Goal: Information Seeking & Learning: Learn about a topic

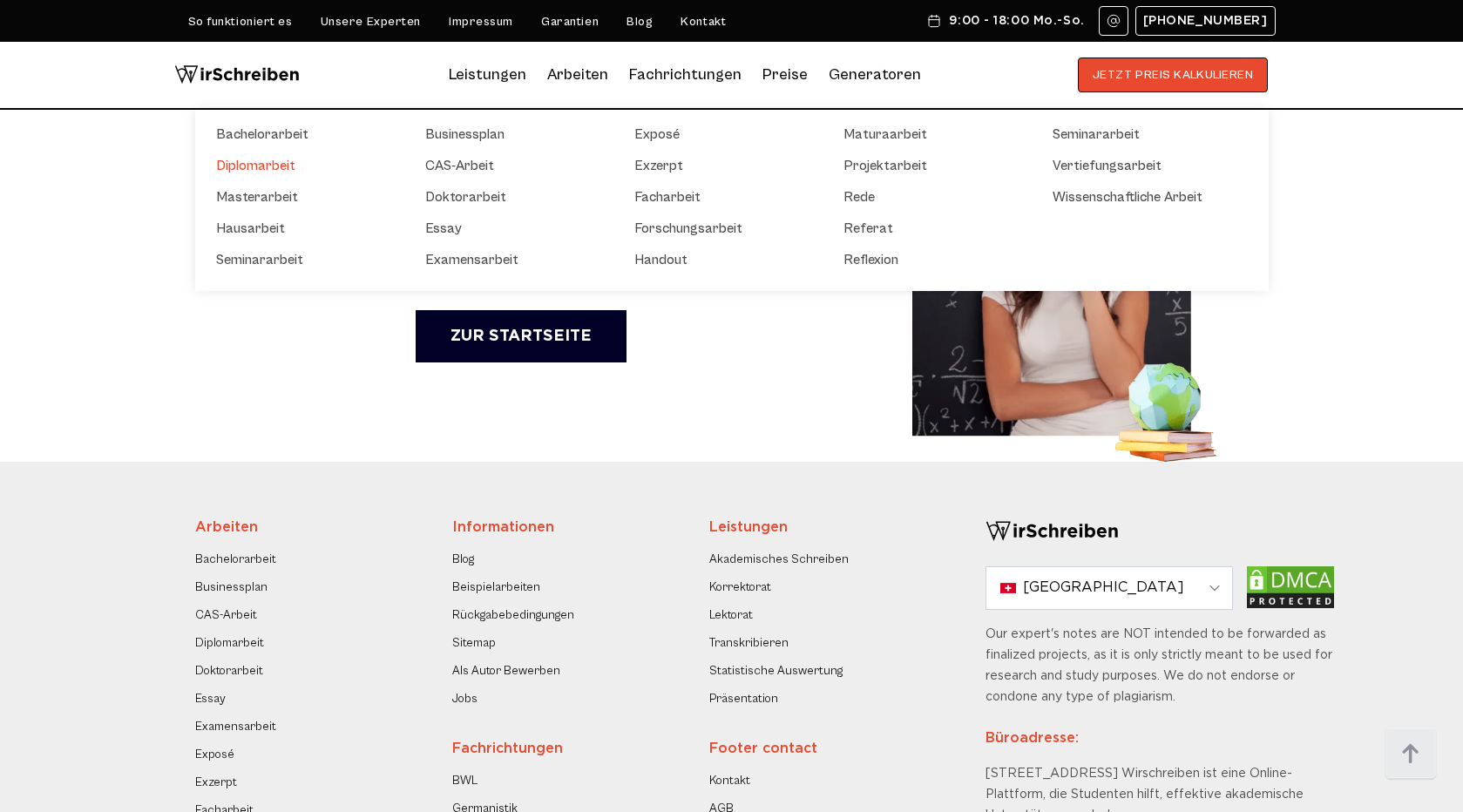
click at [275, 172] on link "Diplomarbeit" at bounding box center [304, 165] width 174 height 21
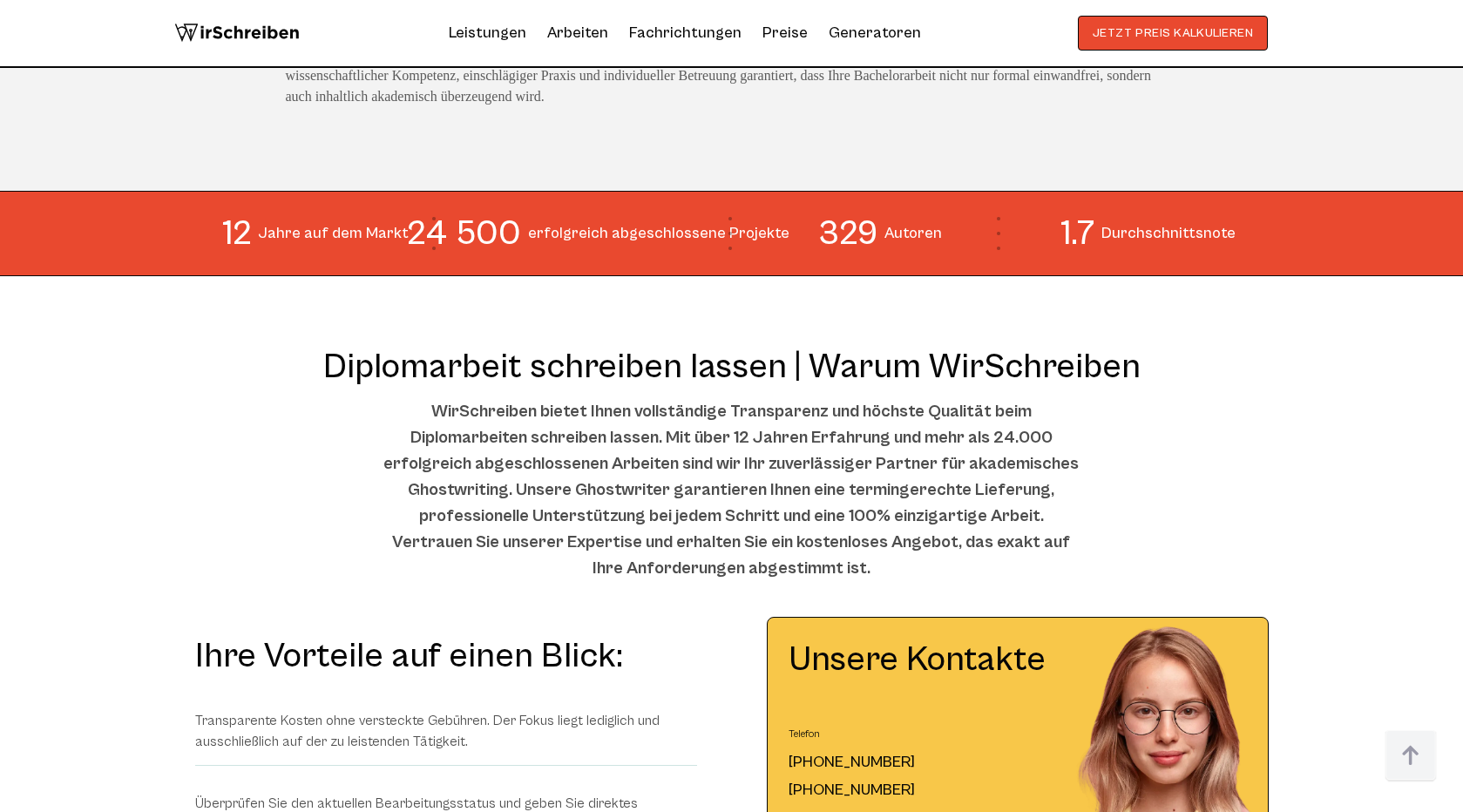
scroll to position [1518, 0]
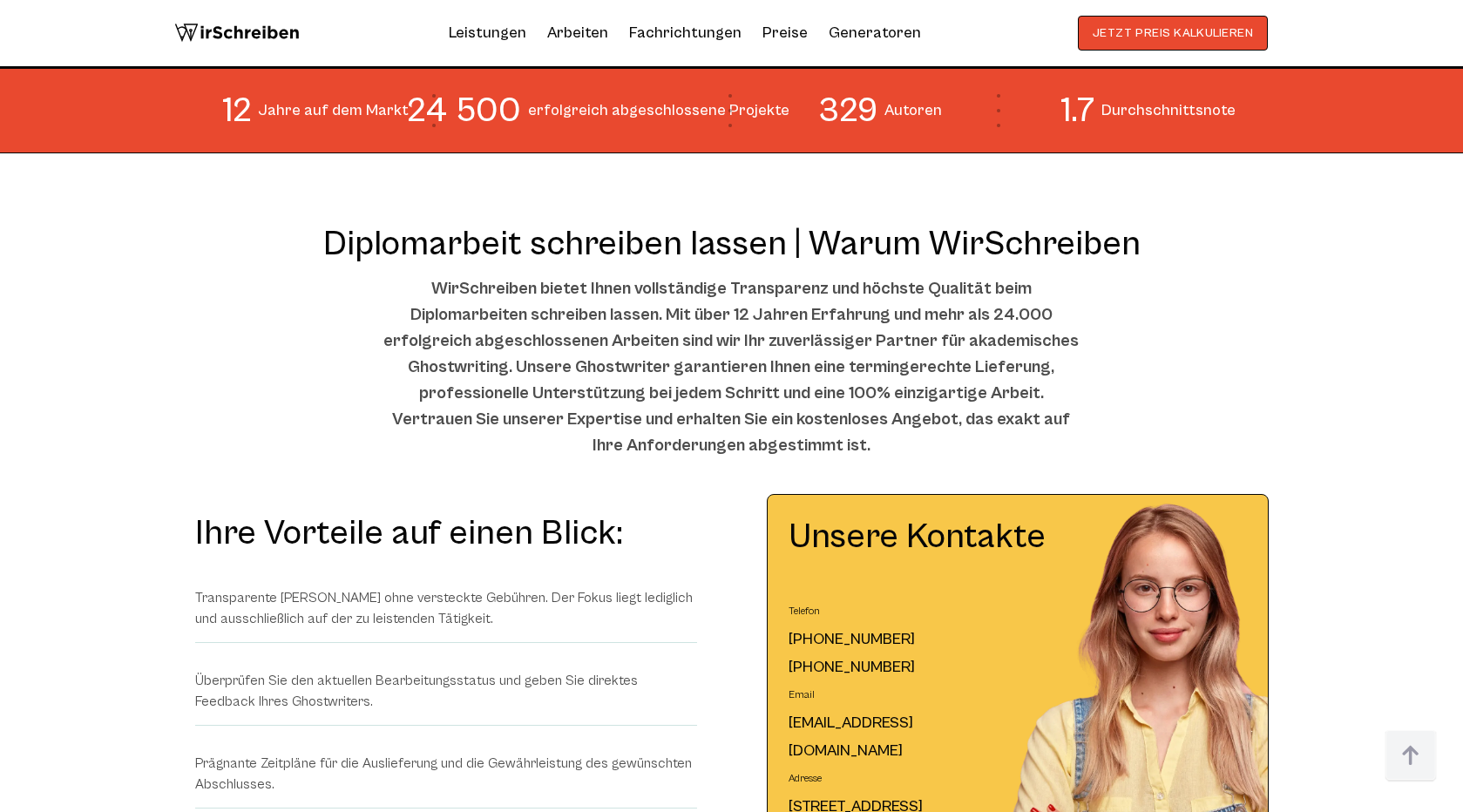
scroll to position [1630, 0]
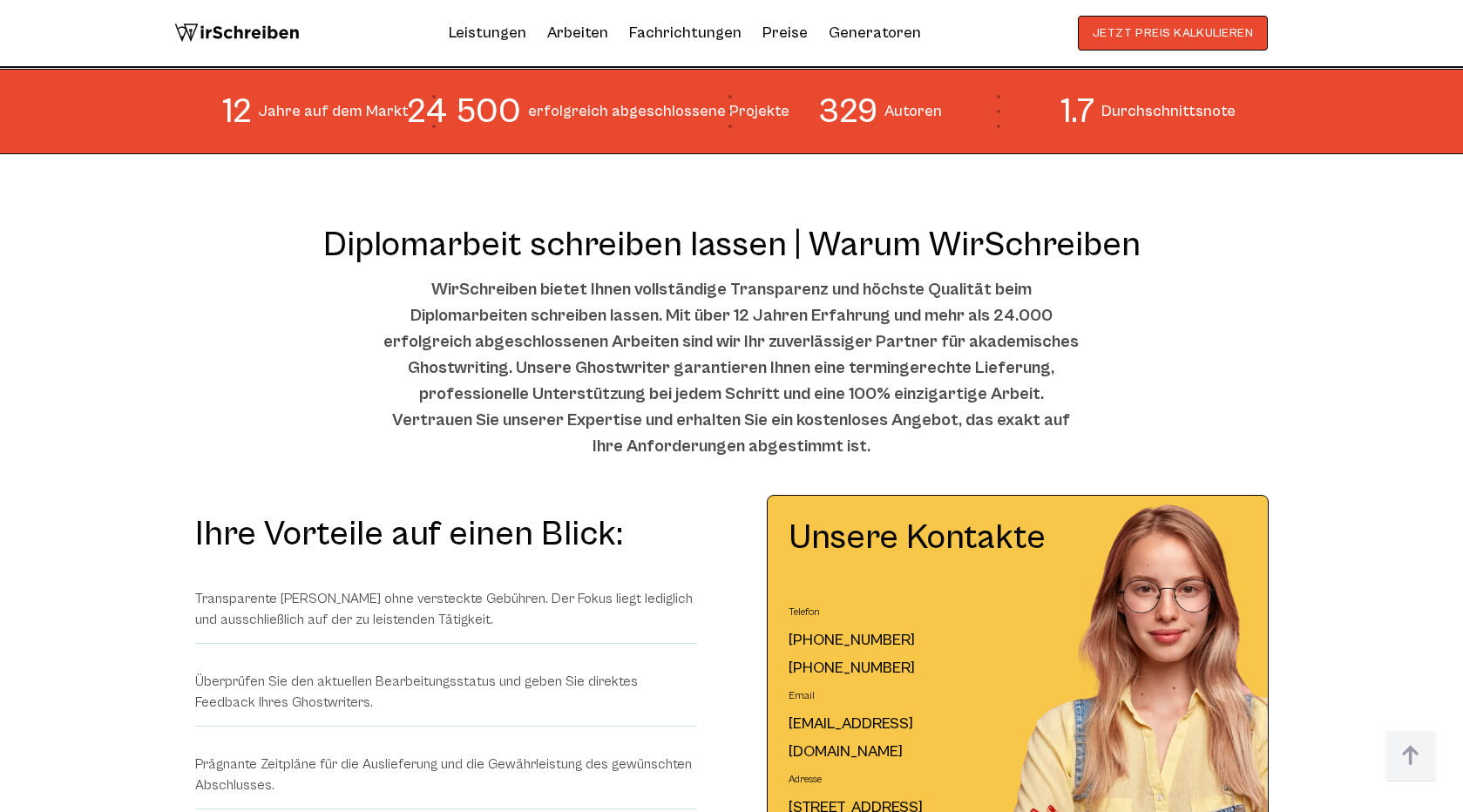
click at [220, 337] on div "Diplomarbeit schreiben lassen | Warum WirSchreiben WirSchreiben bietet Ihnen vo…" at bounding box center [732, 360] width 1116 height 271
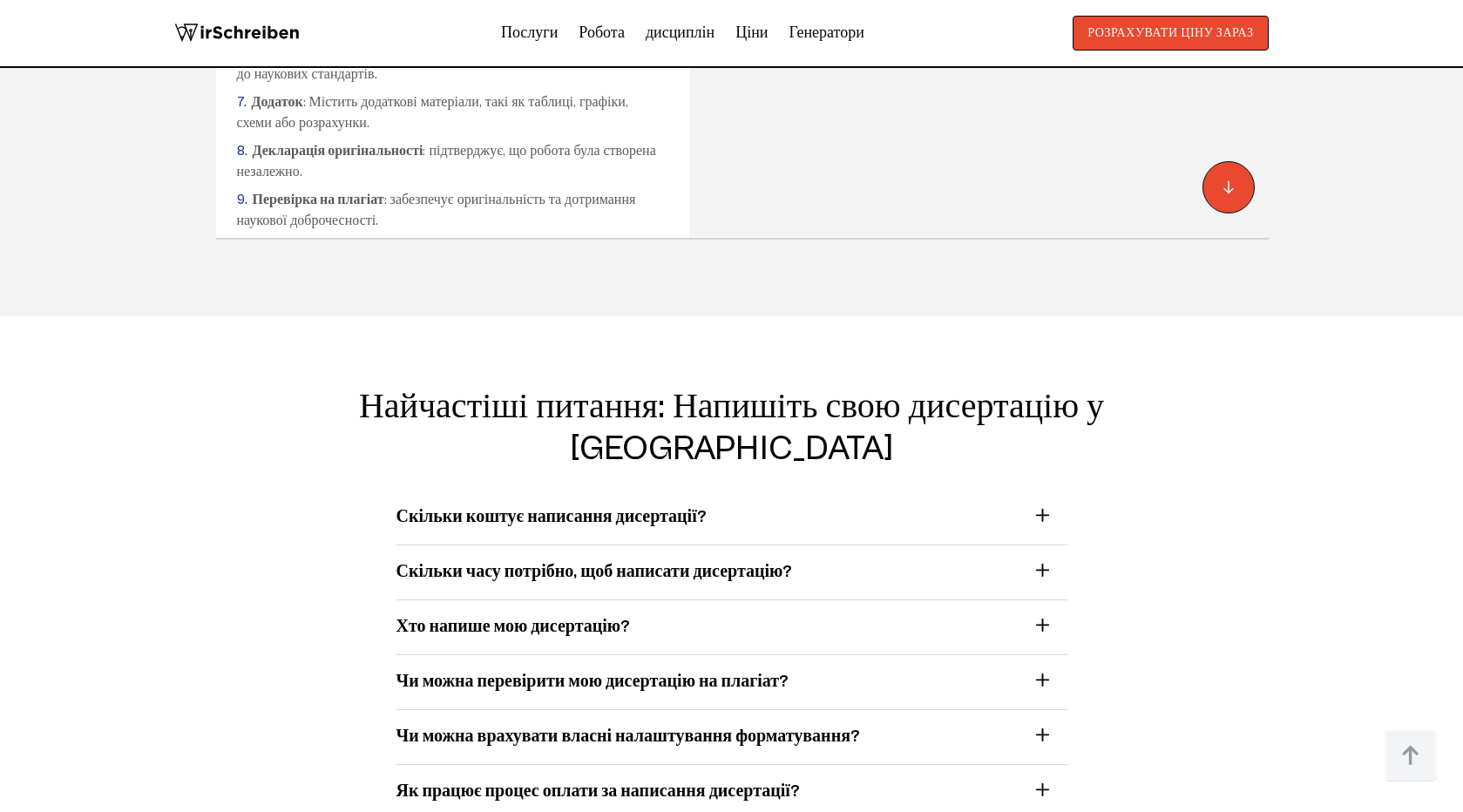
scroll to position [11039, 0]
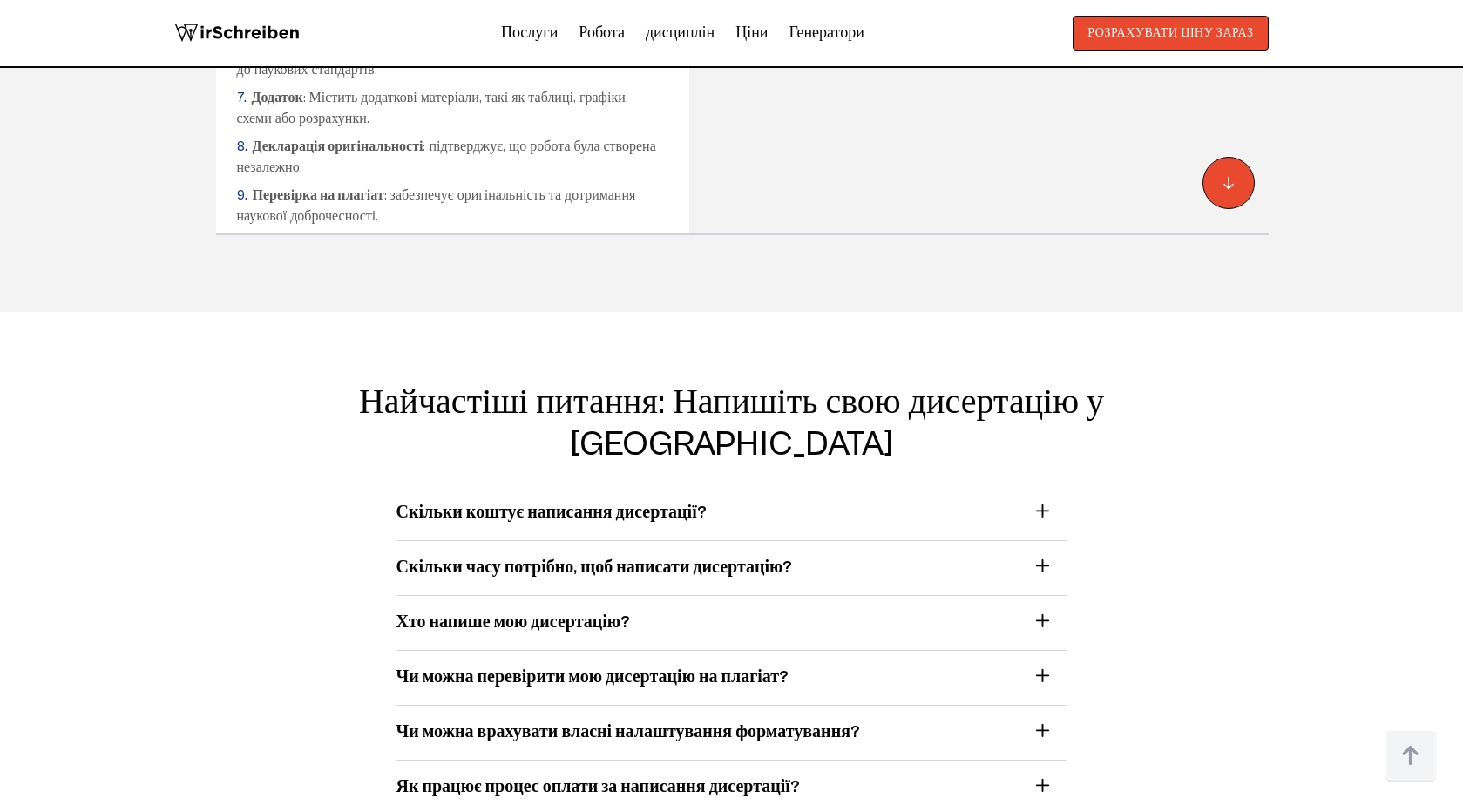
click at [614, 503] on font "Скільки коштує написання дисертації?" at bounding box center [552, 513] width 311 height 20
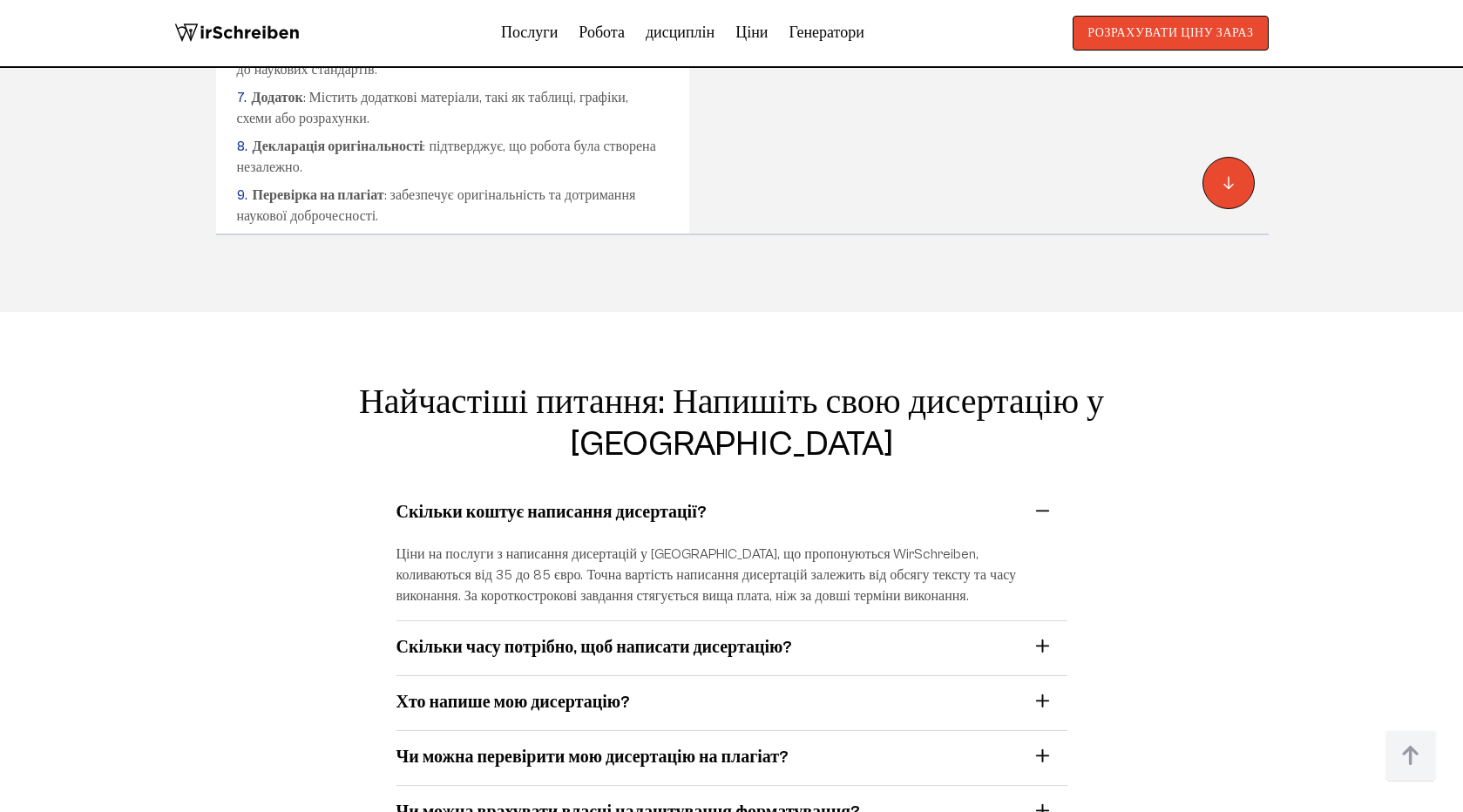
drag, startPoint x: 803, startPoint y: 158, endPoint x: 793, endPoint y: 160, distance: 10.2
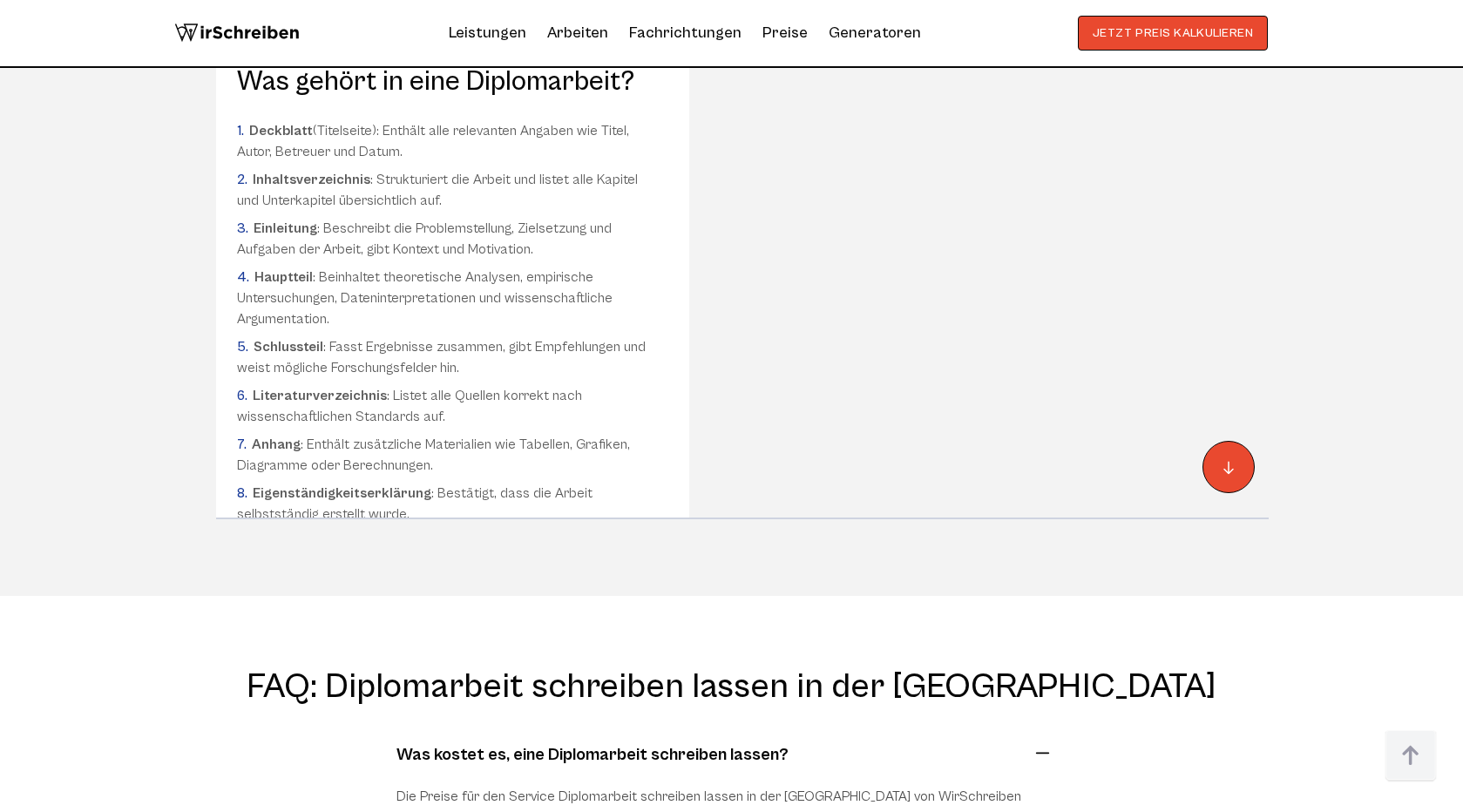
scroll to position [11216, 0]
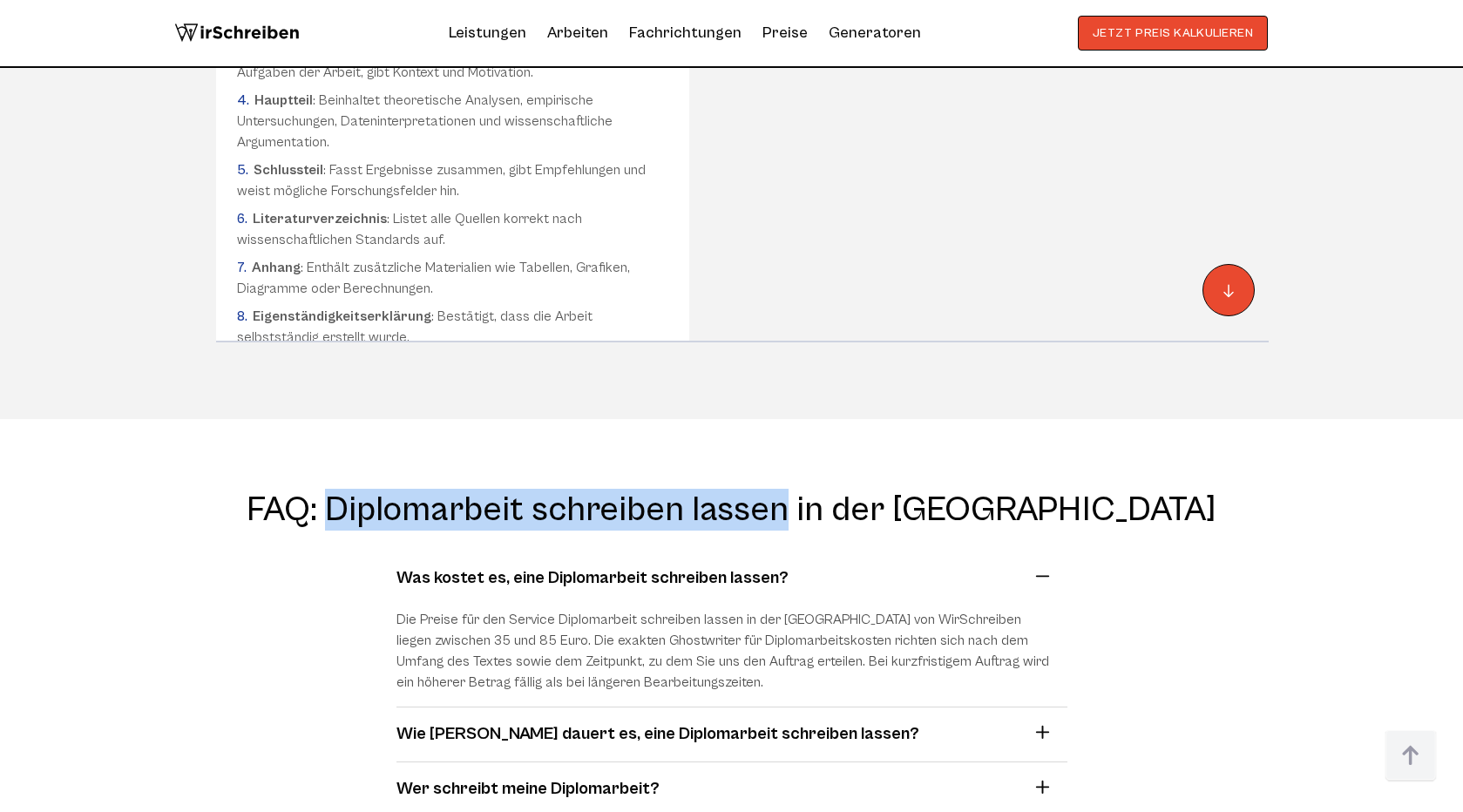
drag, startPoint x: 428, startPoint y: 238, endPoint x: 886, endPoint y: 268, distance: 459.0
click at [886, 489] on h2 "FAQ: Diplomarbeit schreiben lassen in der [GEOGRAPHIC_DATA]" at bounding box center [732, 510] width 1008 height 42
copy h2 "Diplomarbeit schreiben lassen"
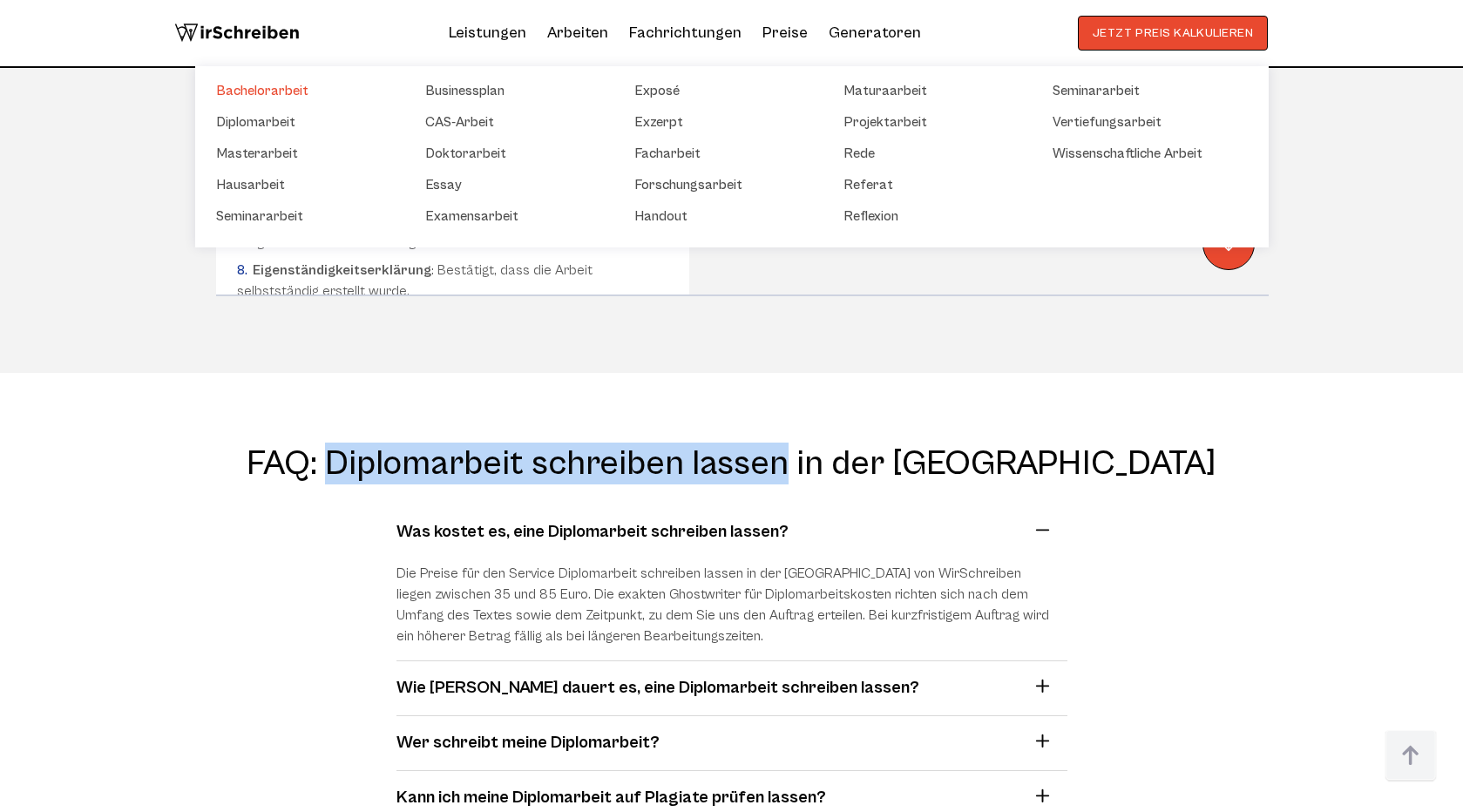
click at [295, 95] on link "Bachelorarbeit" at bounding box center [304, 91] width 174 height 21
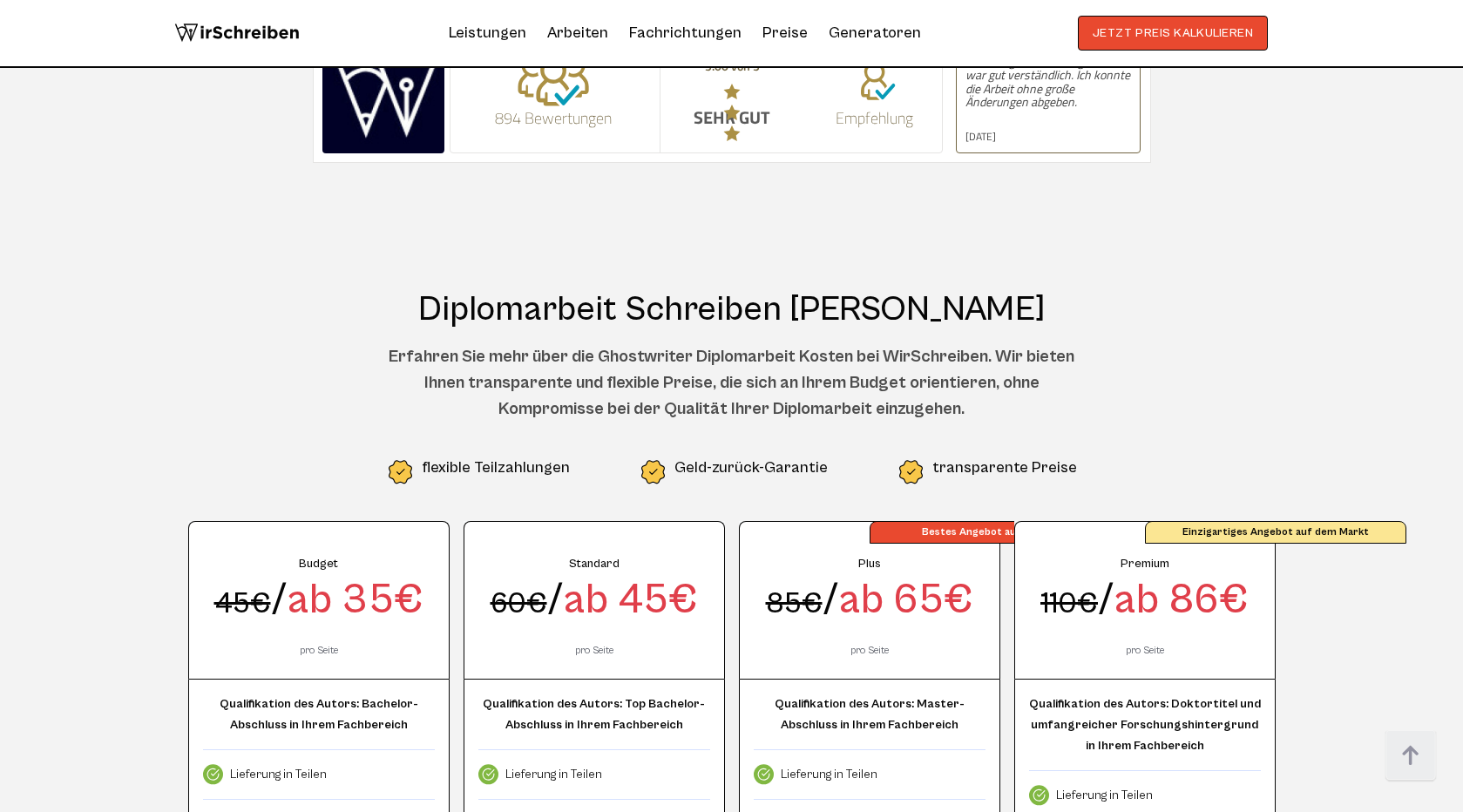
scroll to position [4148, 0]
